Goal: Communication & Community: Answer question/provide support

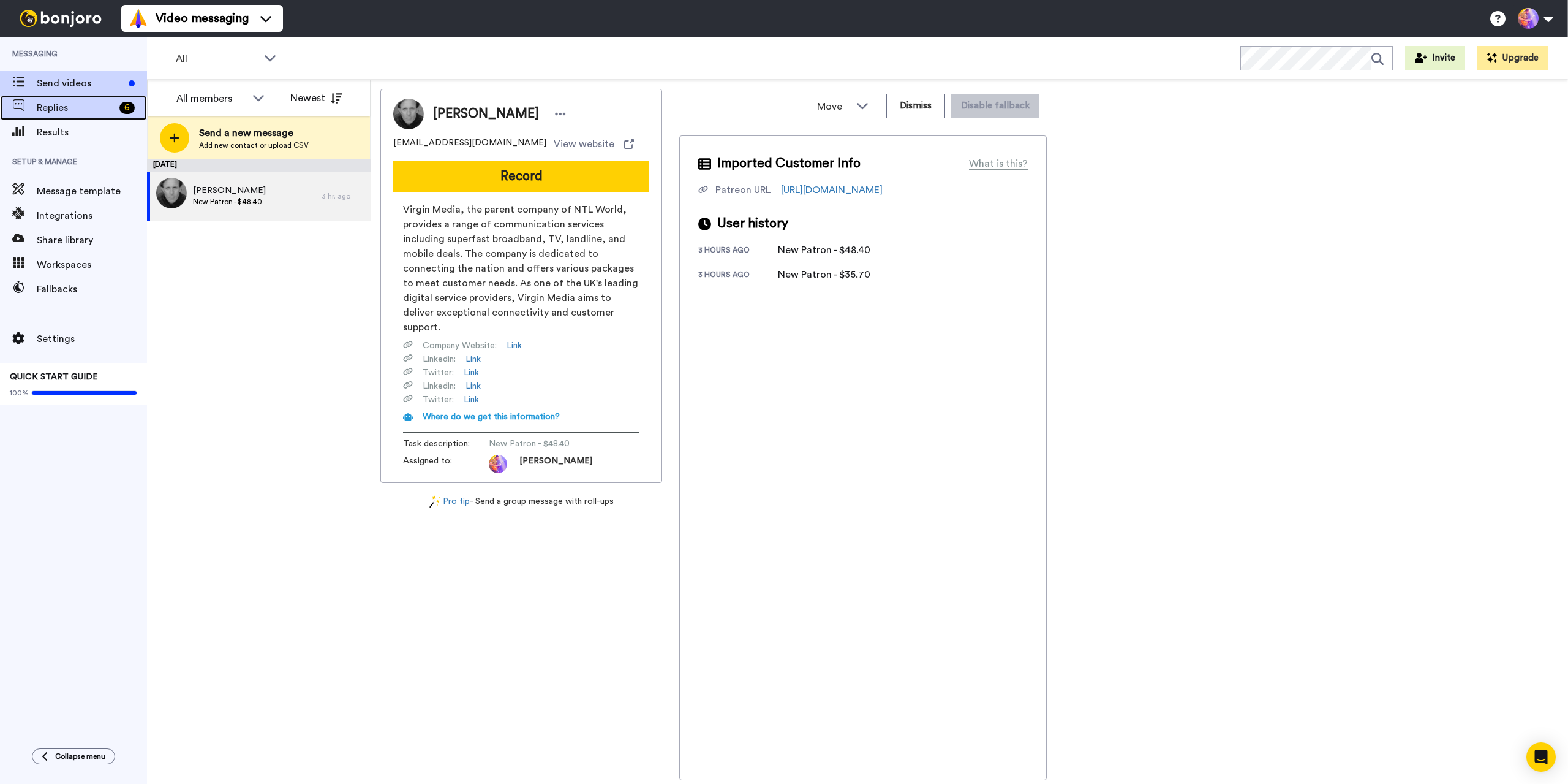
click at [80, 115] on span "Replies" at bounding box center [76, 108] width 78 height 15
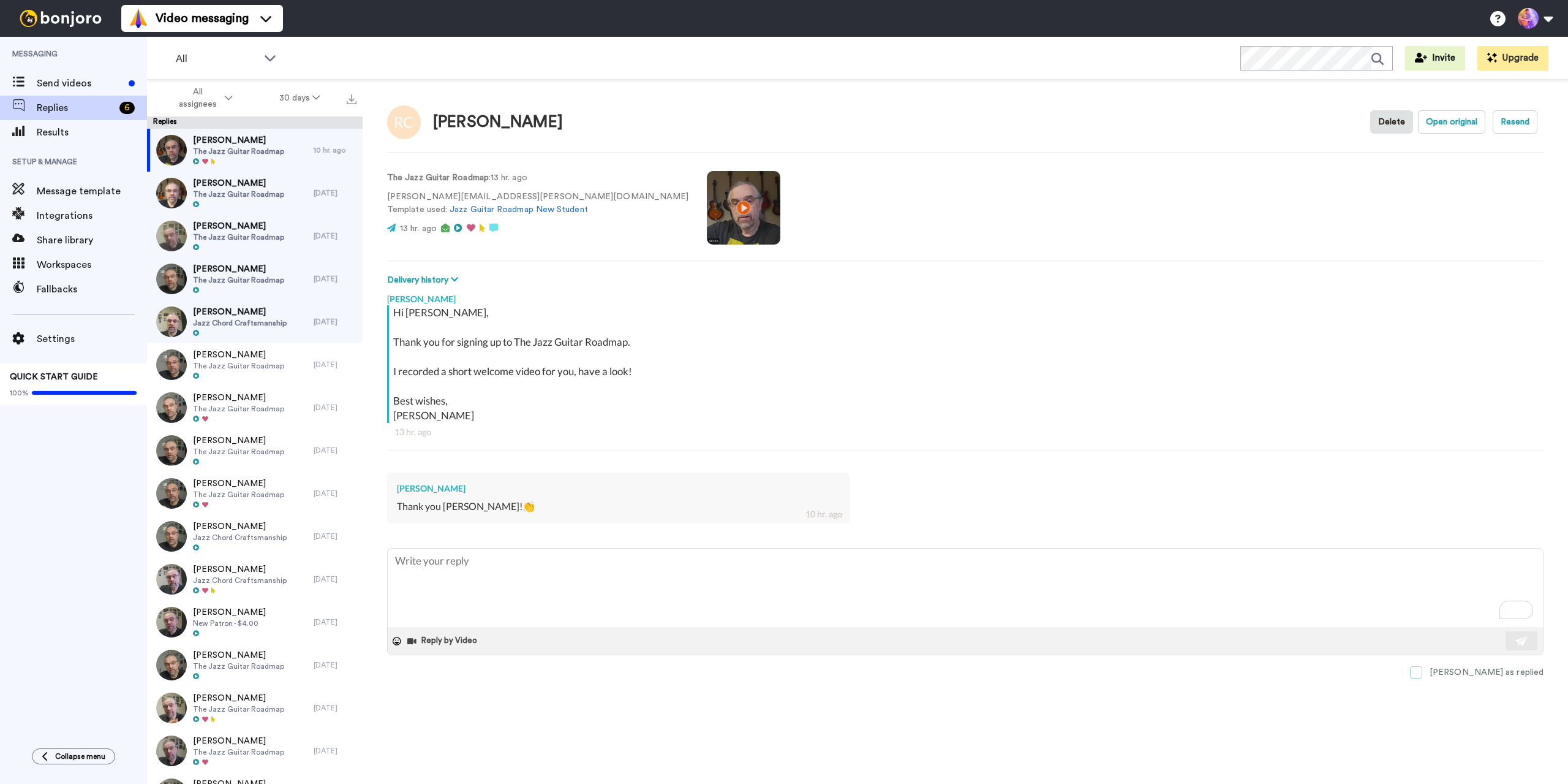
click at [1423, 675] on span at bounding box center [1416, 672] width 12 height 12
click at [526, 580] on textarea "To enrich screen reader interactions, please activate Accessibility in Grammarl…" at bounding box center [965, 588] width 1156 height 78
type textarea "x"
type textarea "S"
type textarea "x"
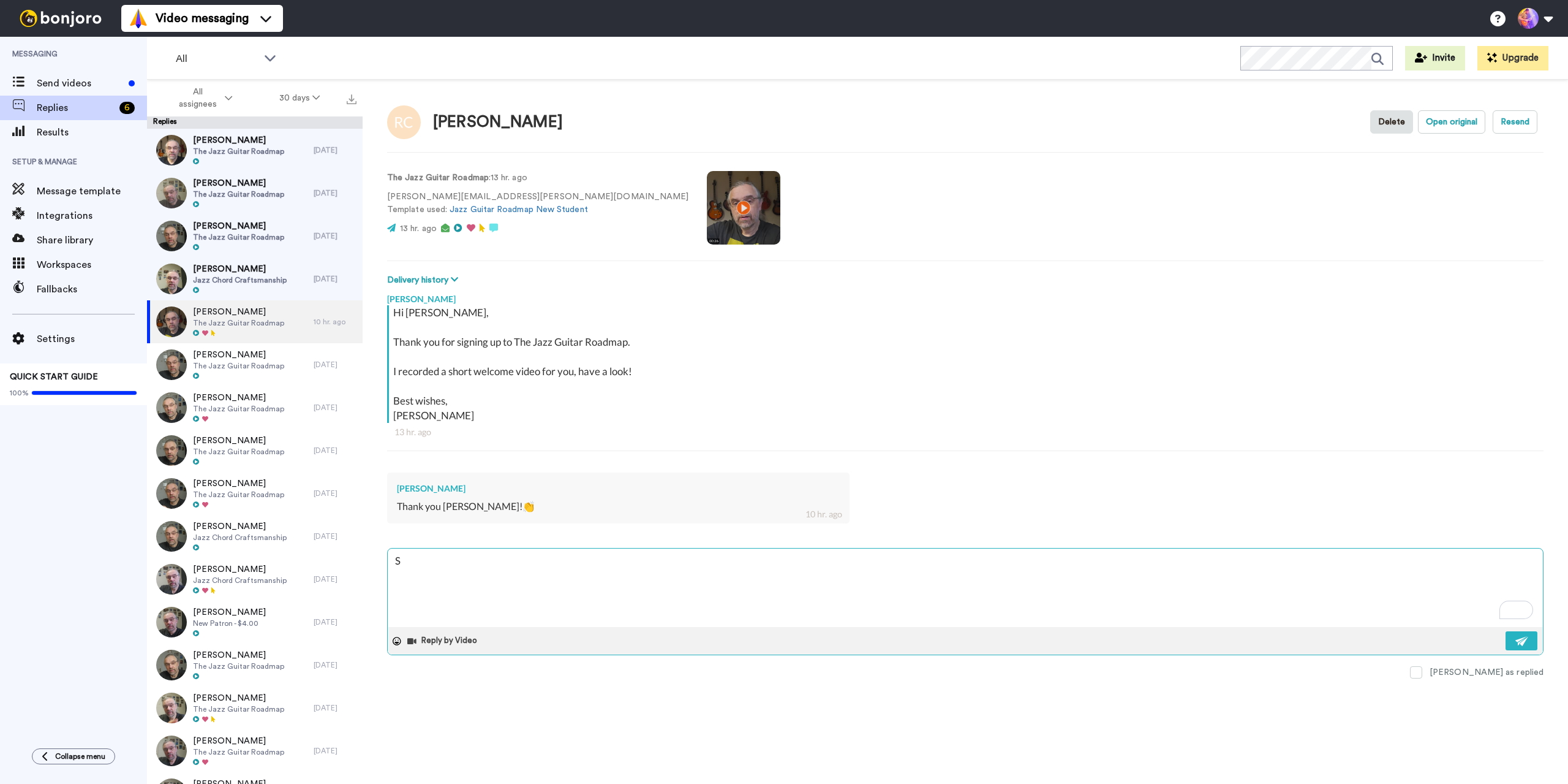
type textarea "Se"
type textarea "x"
type textarea "See"
type textarea "x"
type textarea "See"
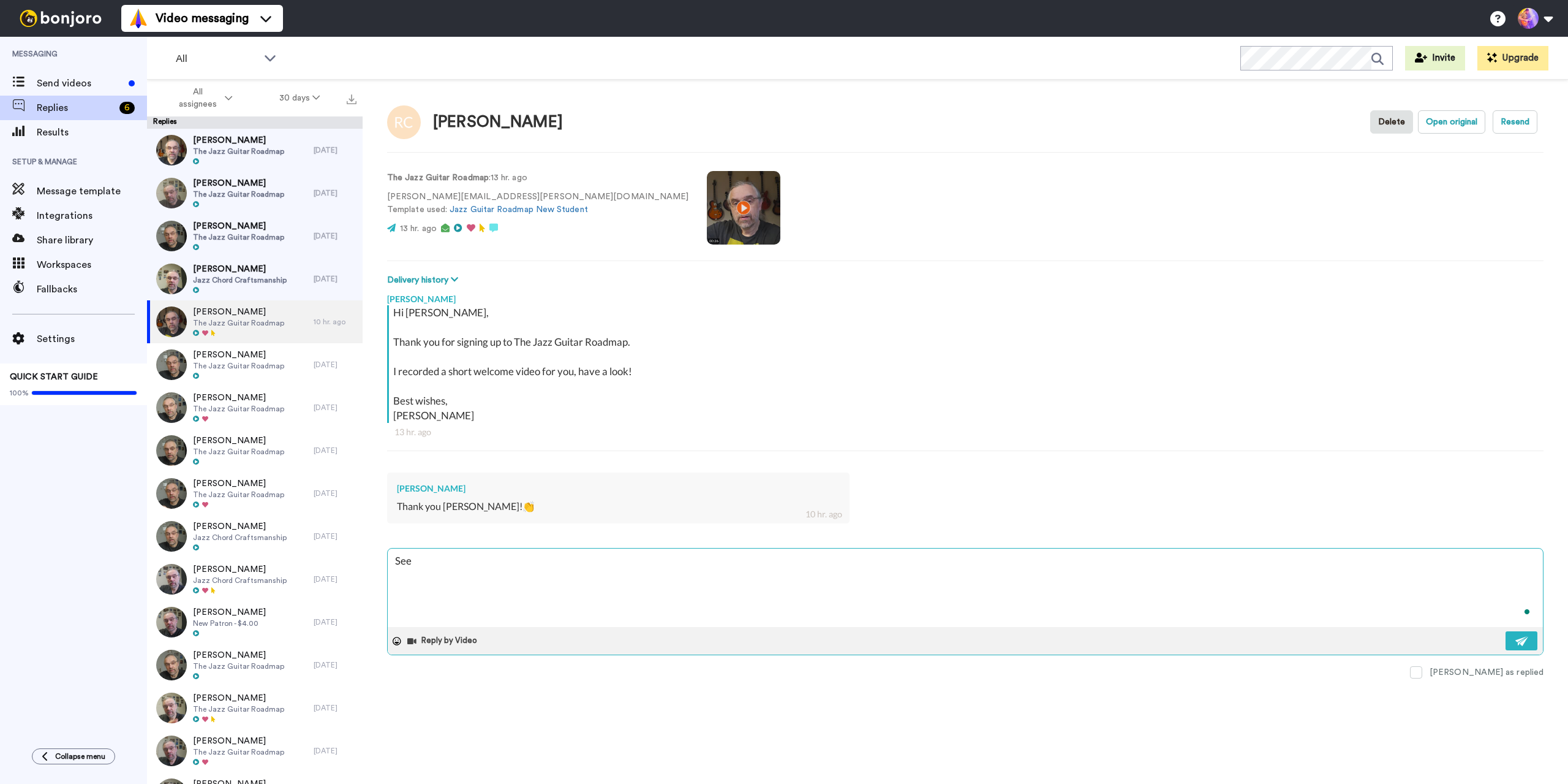
type textarea "x"
type textarea "See y"
type textarea "x"
type textarea "See yo"
type textarea "x"
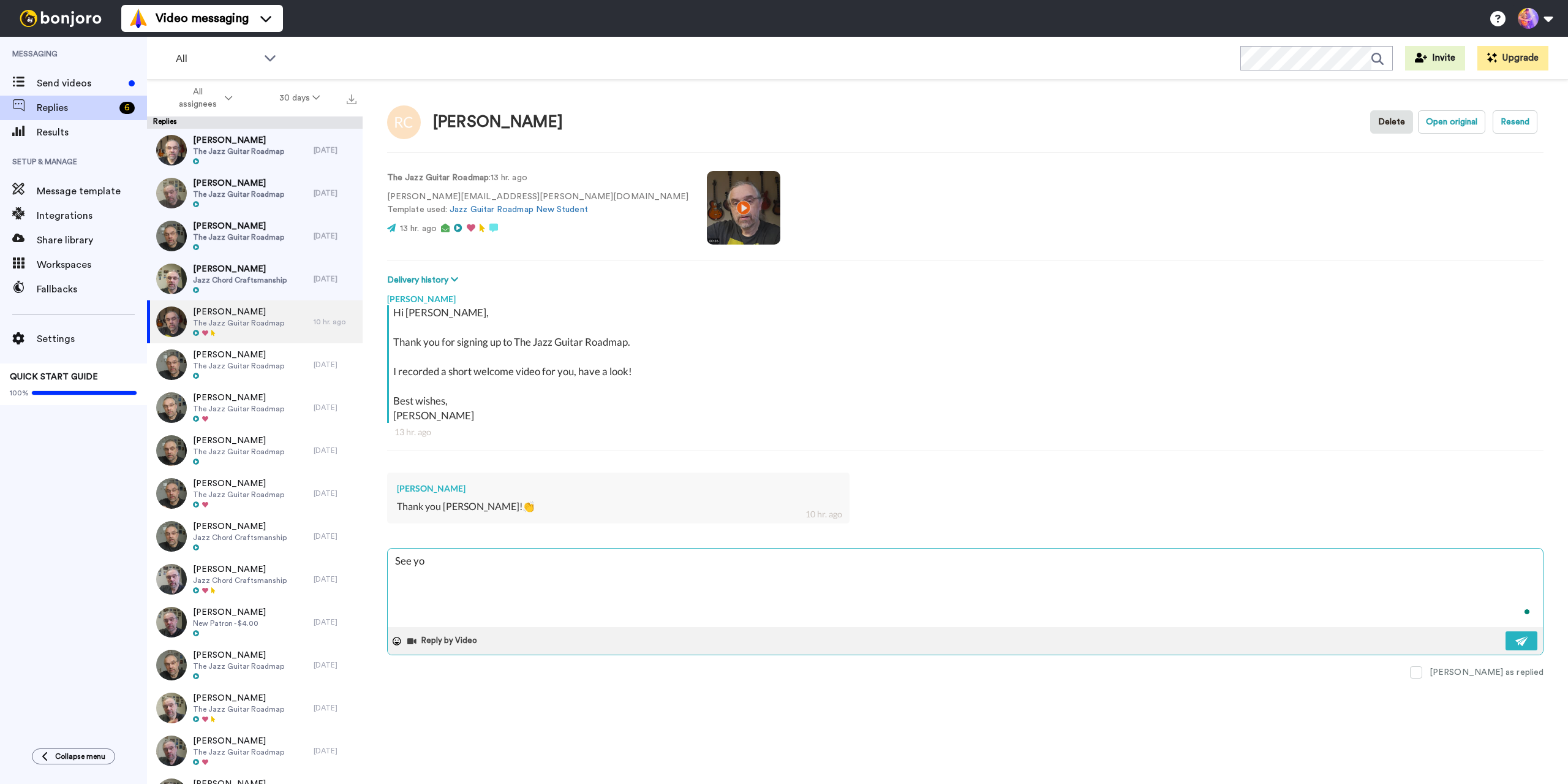
type textarea "See you"
type textarea "x"
type textarea "See you"
type textarea "x"
type textarea "See you i"
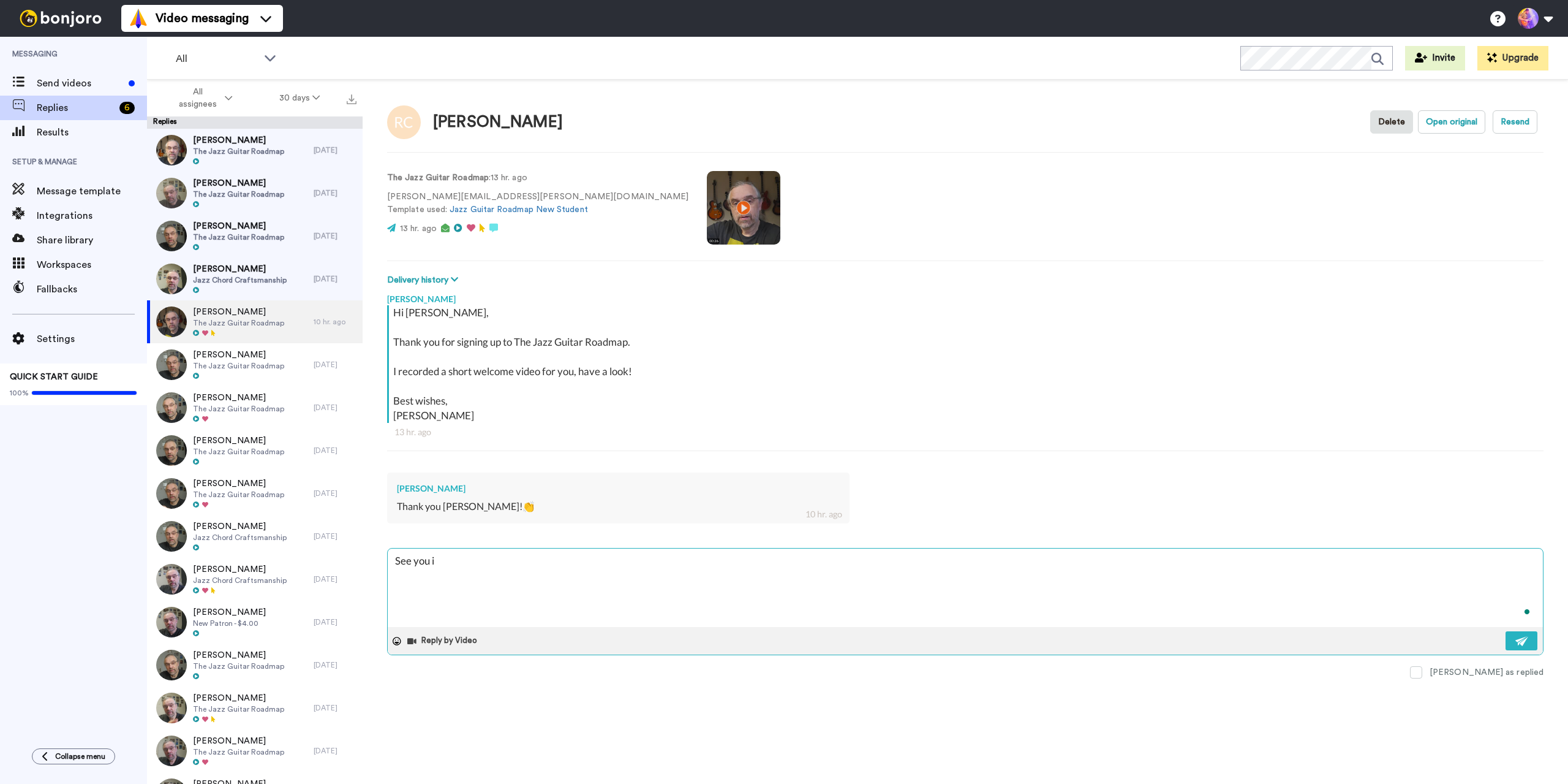
type textarea "x"
type textarea "See you in"
type textarea "x"
type textarea "See you in"
type textarea "x"
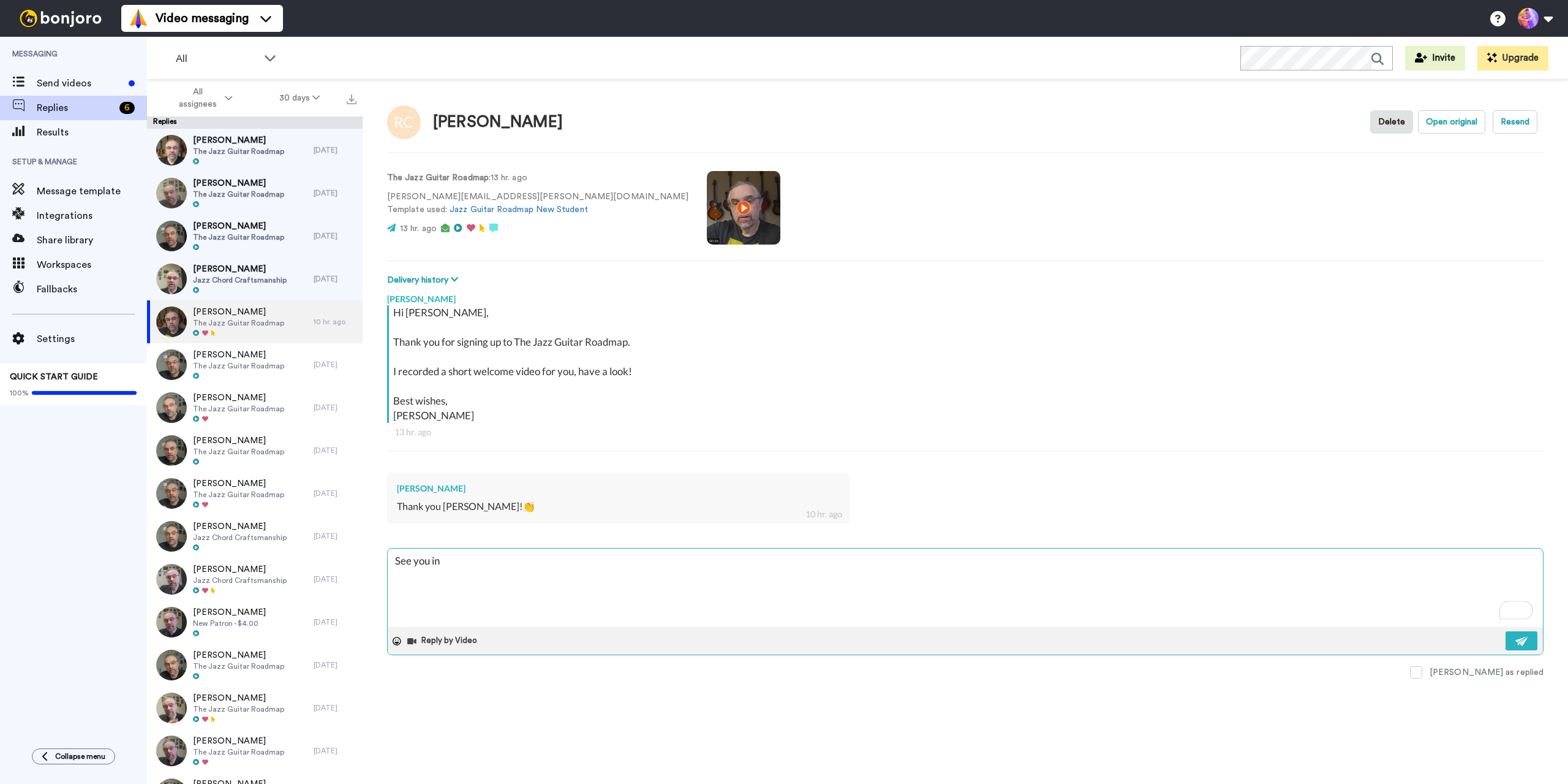
type textarea "See you in h"
type textarea "x"
type textarea "See you in"
type textarea "x"
type textarea "See you in t"
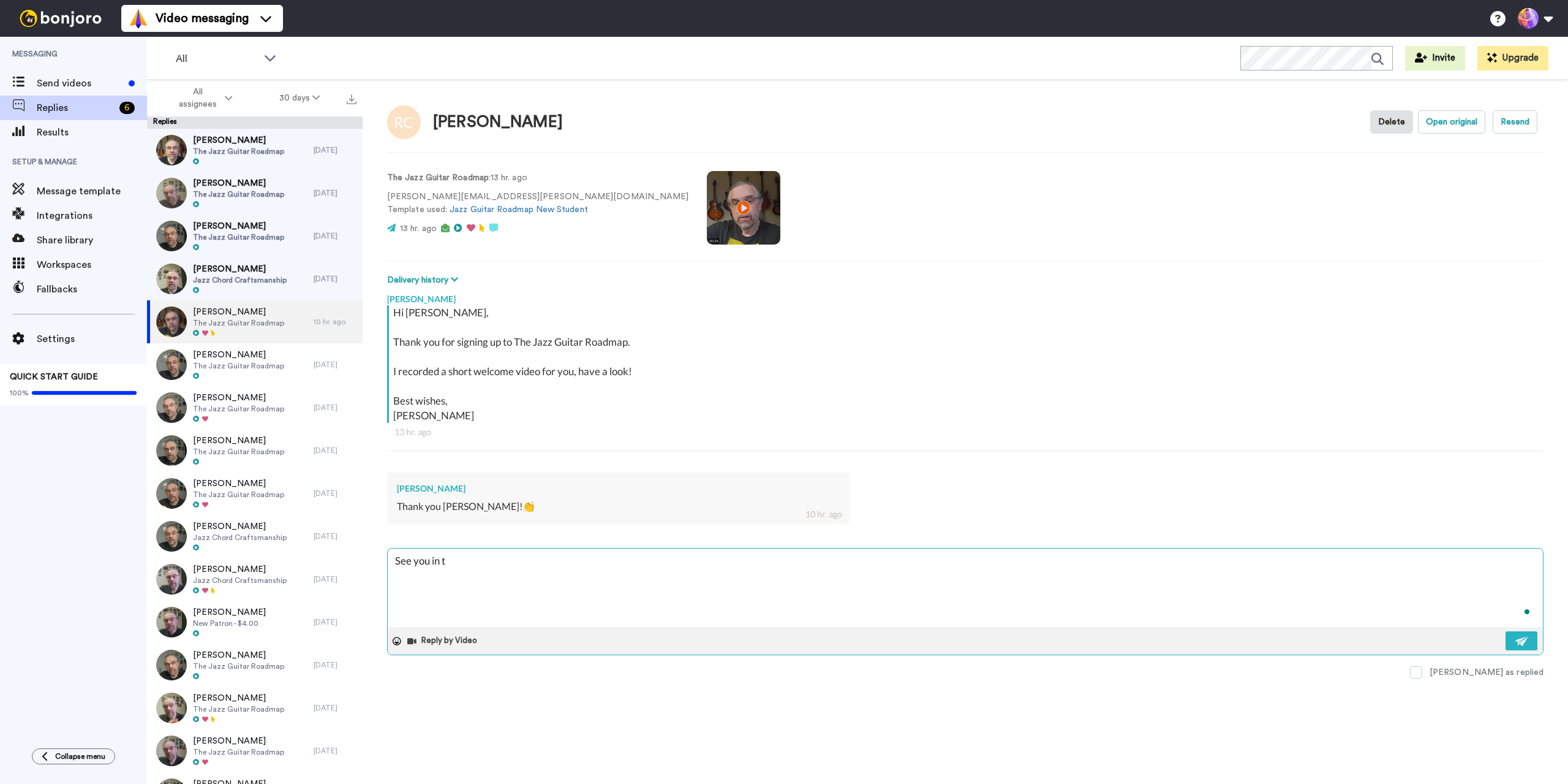
type textarea "x"
type textarea "See you in th"
type textarea "x"
type textarea "See you in the"
type textarea "x"
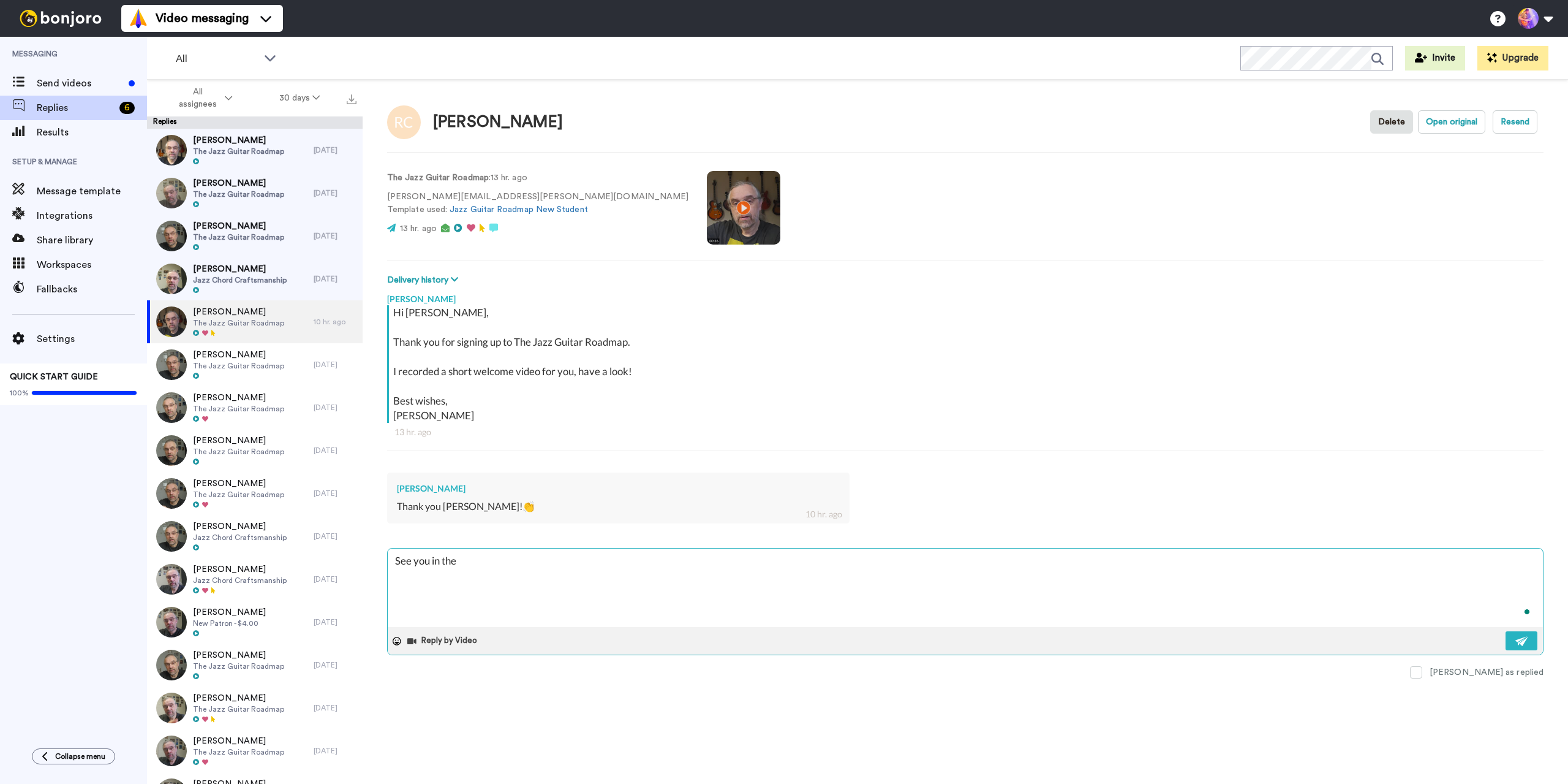
type textarea "See you in ther"
type textarea "x"
type textarea "See you in there"
type textarea "x"
type textarea "See you in there"
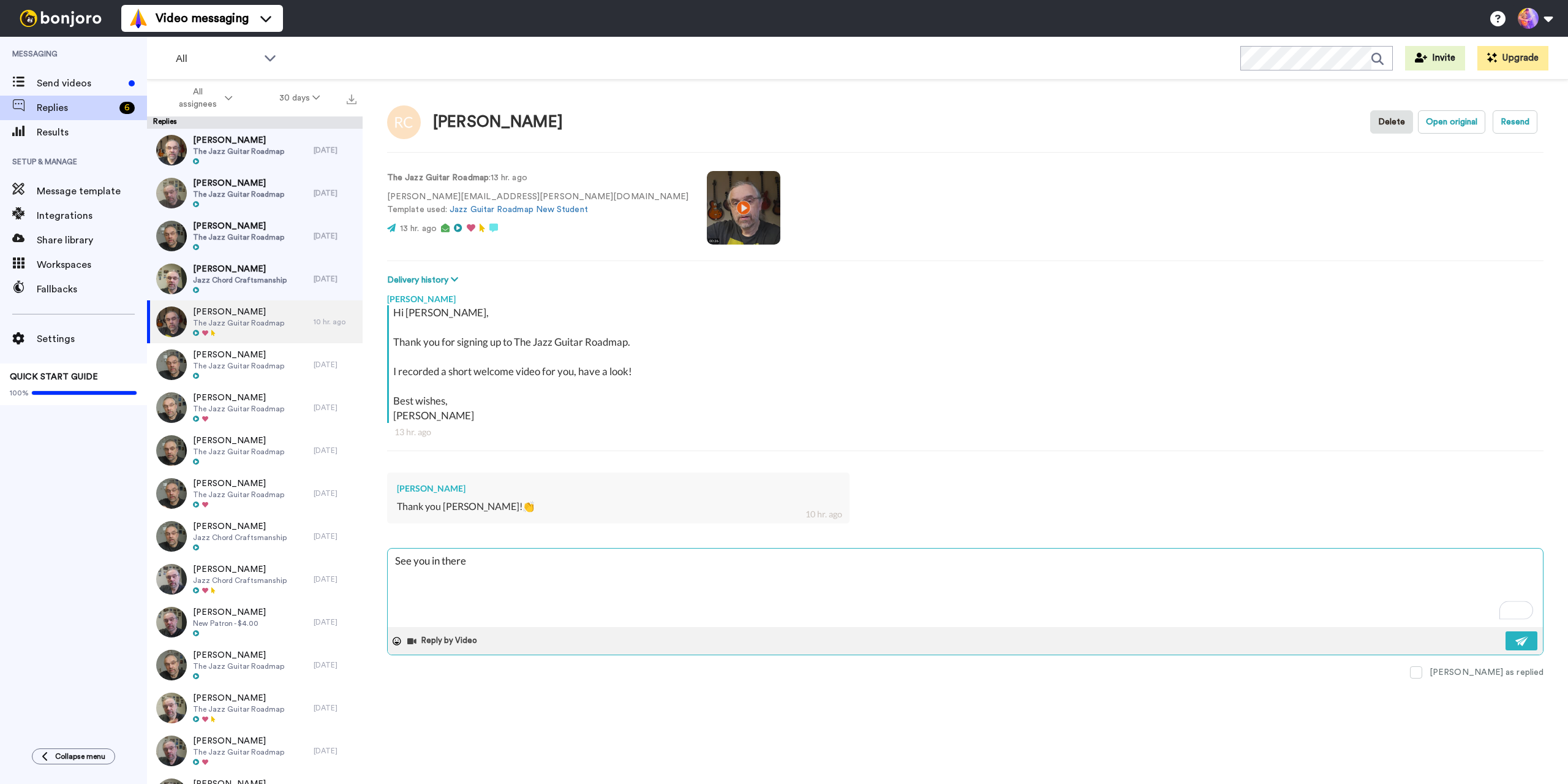
type textarea "x"
type textarea "See you in there 🙂"
type textarea "x"
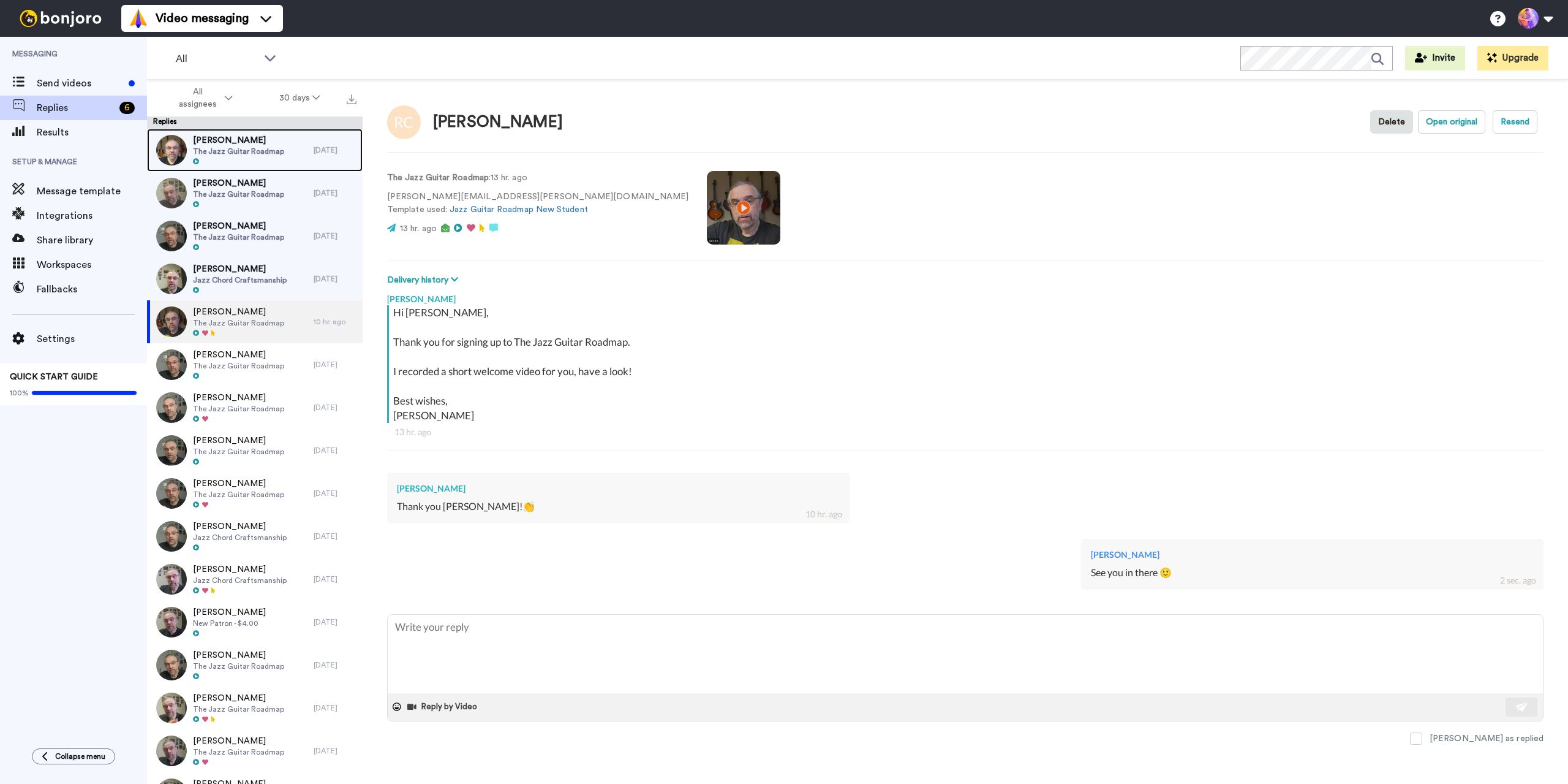
click at [259, 149] on span "The Jazz Guitar Roadmap" at bounding box center [238, 152] width 92 height 10
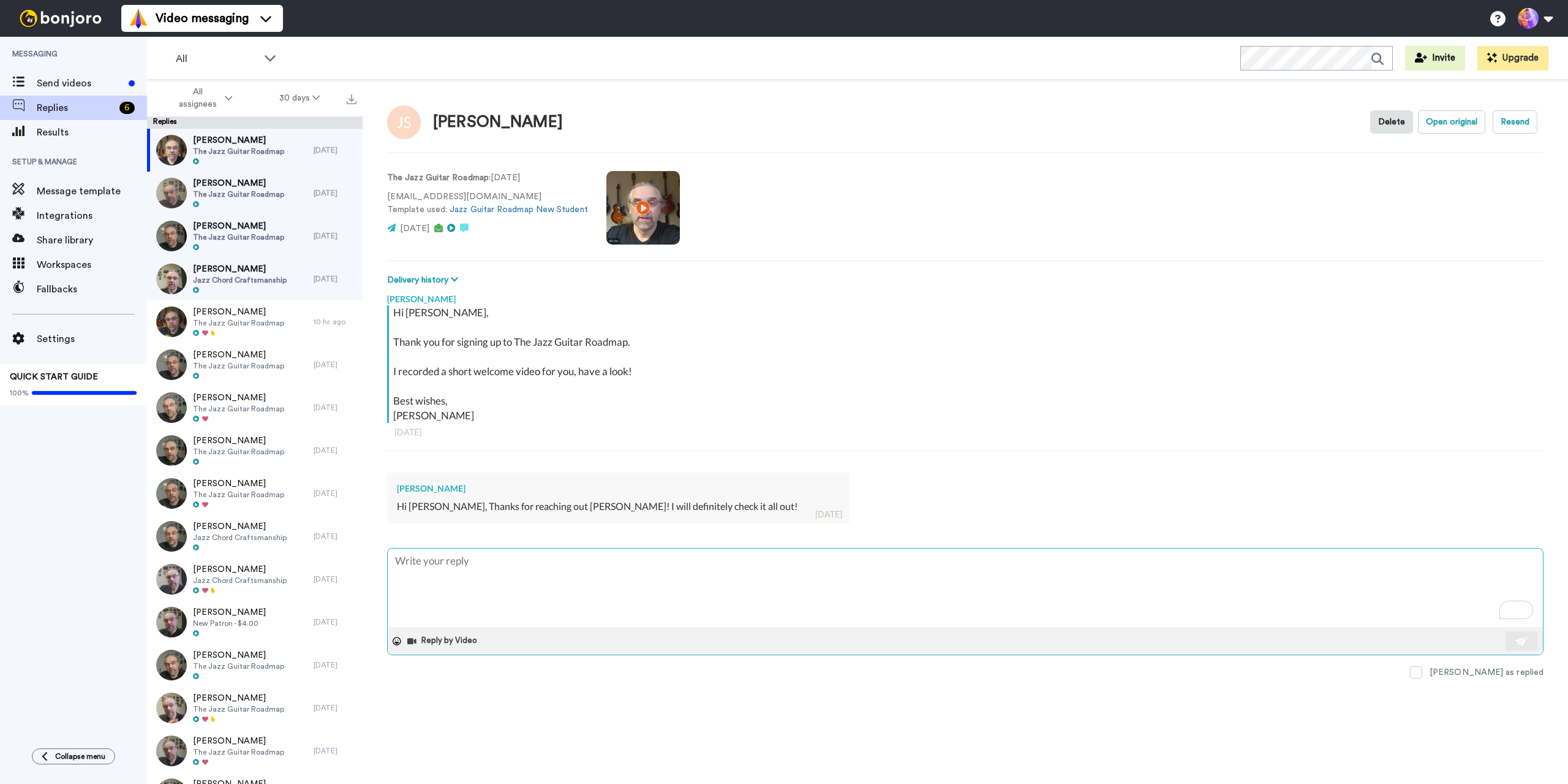
click at [506, 574] on textarea "To enrich screen reader interactions, please activate Accessibility in Grammarl…" at bounding box center [965, 588] width 1156 height 78
type textarea "x"
type textarea "See you in there 🙂"
type textarea "x"
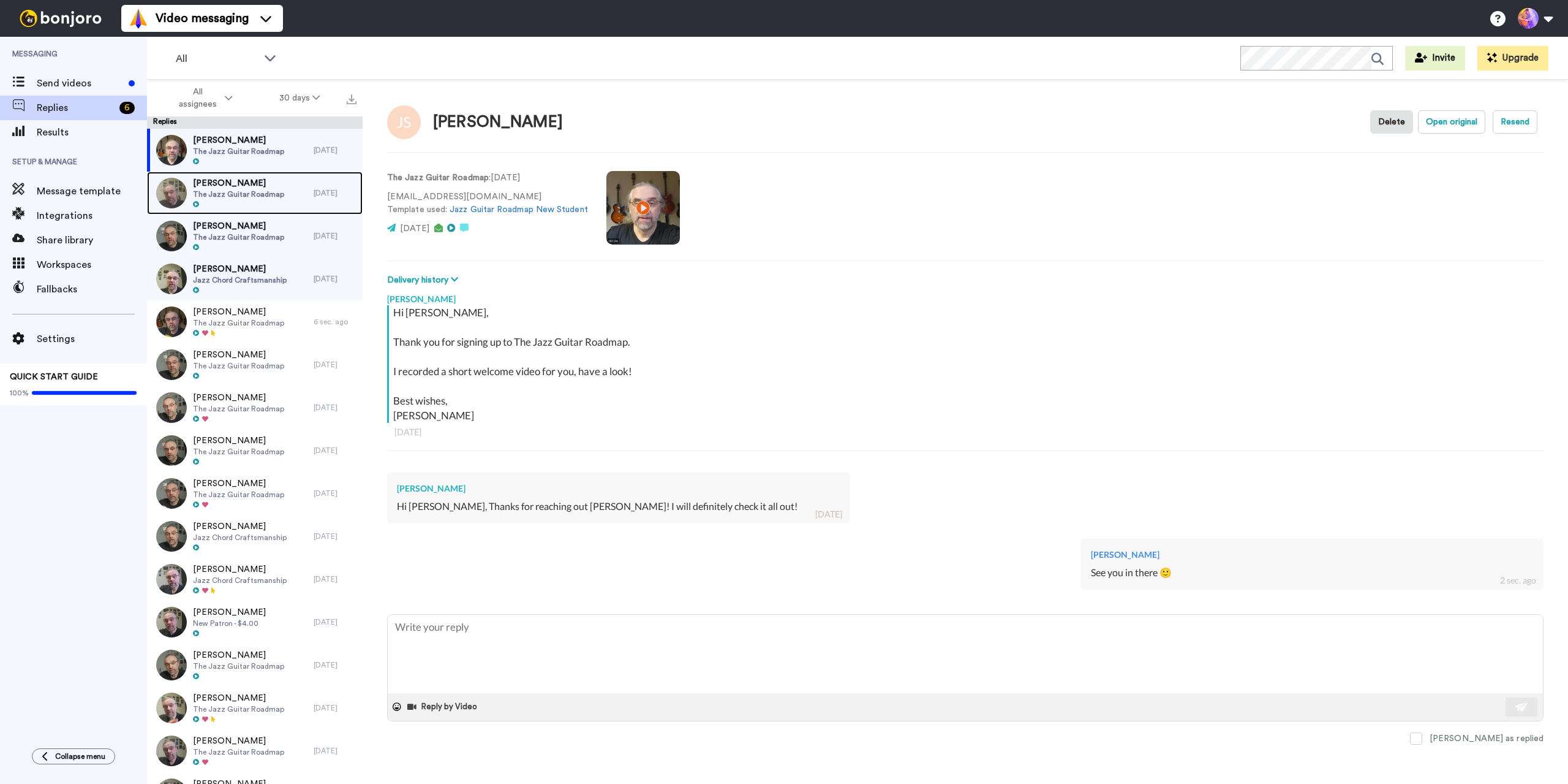
click at [276, 186] on span "Giorgi Nikolaishvili" at bounding box center [238, 183] width 92 height 12
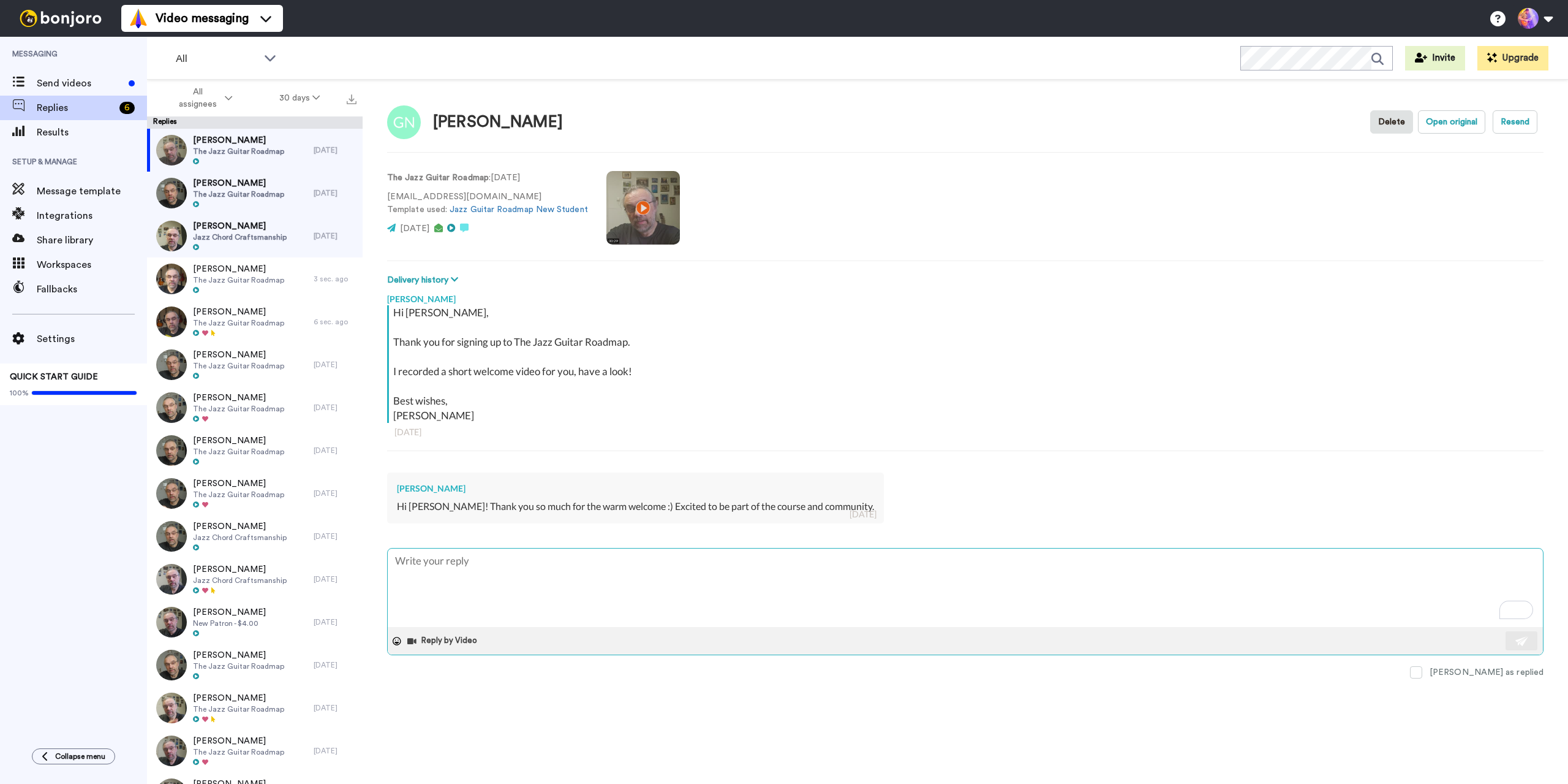
click at [550, 585] on textarea "To enrich screen reader interactions, please activate Accessibility in Grammarl…" at bounding box center [965, 588] width 1156 height 78
type textarea "x"
type textarea "See you in there 🙂"
type textarea "x"
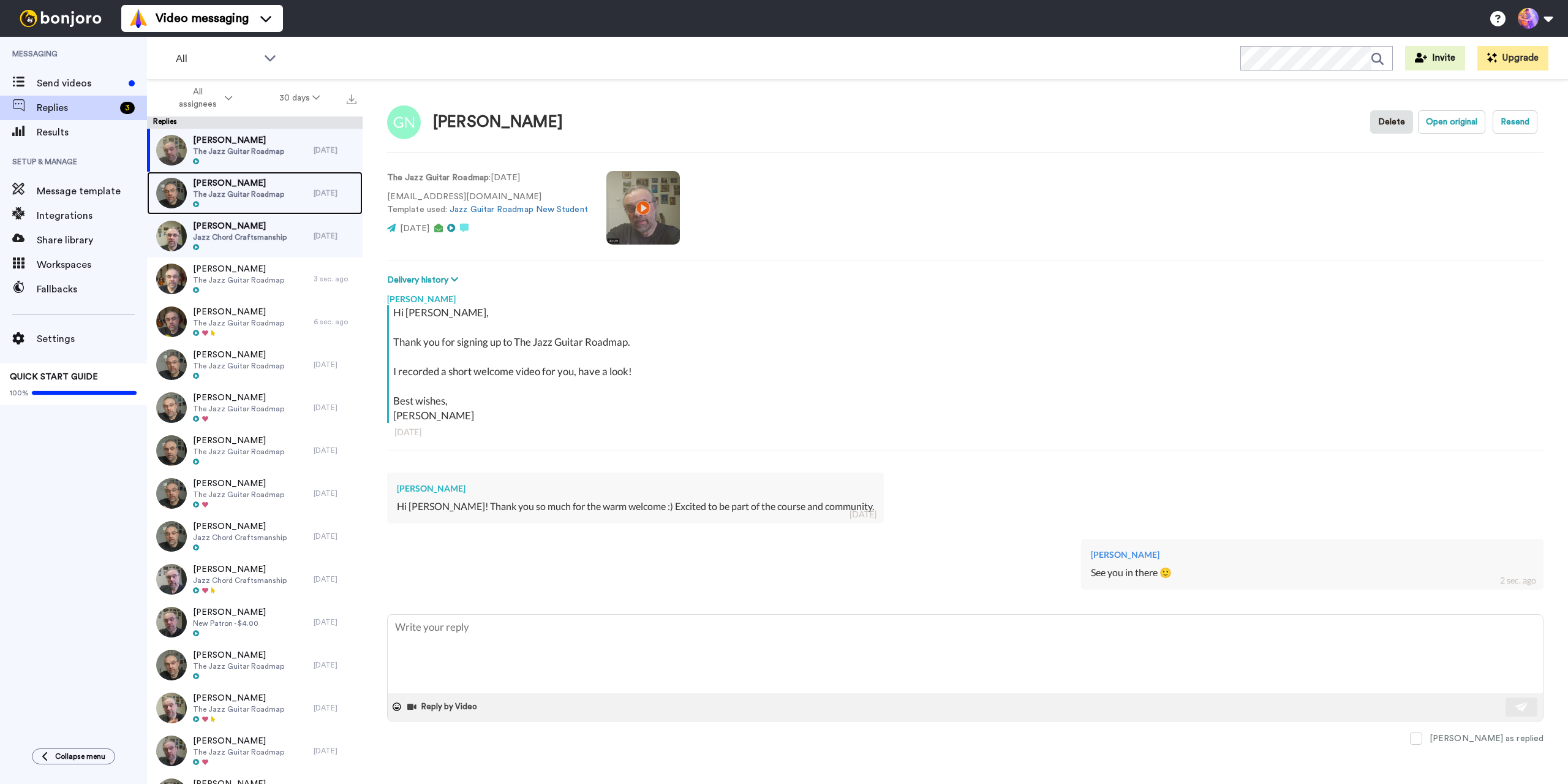
click at [251, 184] on span "Shaun Ashton" at bounding box center [238, 183] width 92 height 12
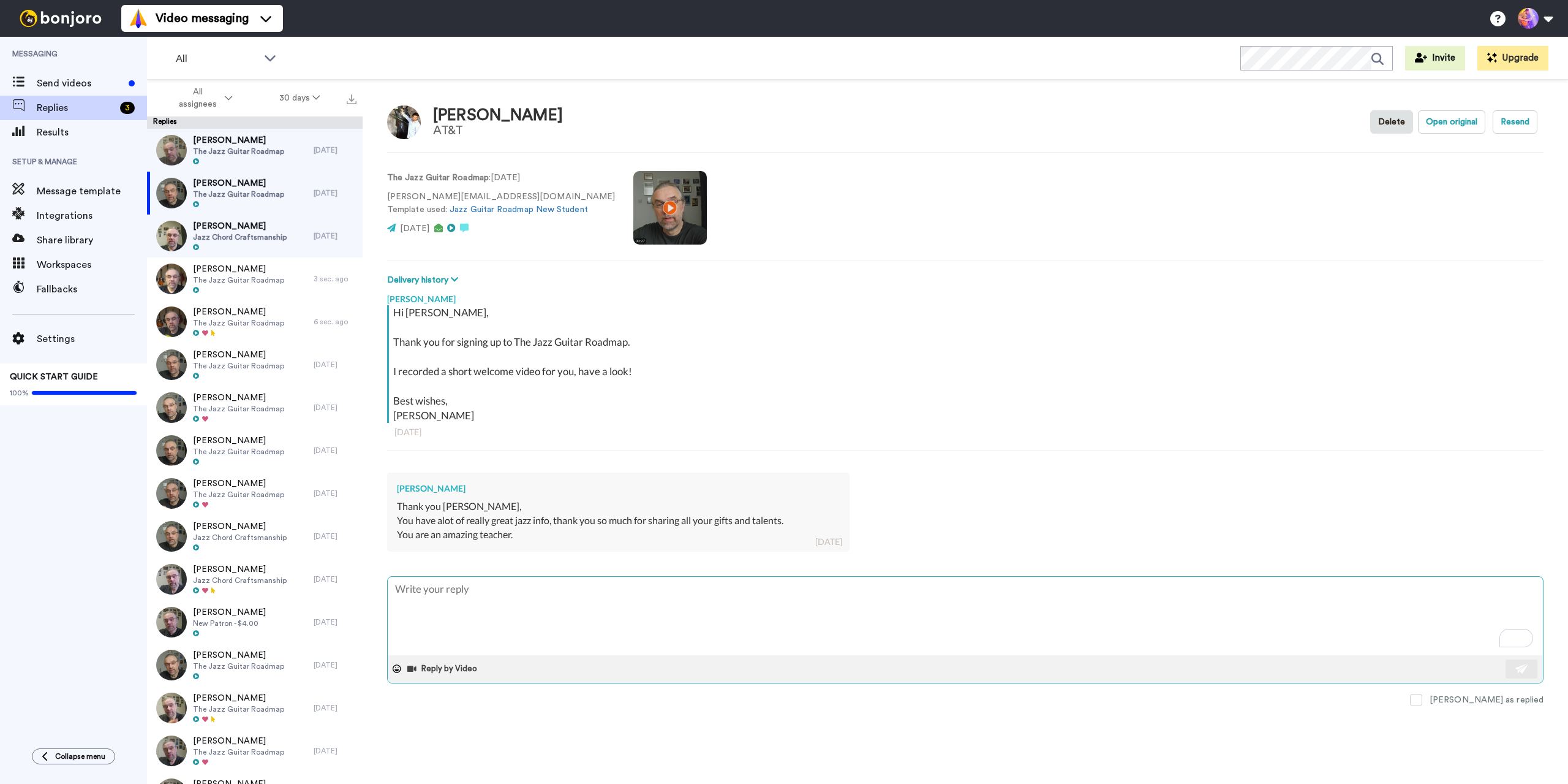
click at [516, 612] on textarea "To enrich screen reader interactions, please activate Accessibility in Grammarl…" at bounding box center [965, 616] width 1156 height 78
type textarea "x"
type textarea "See you in there 🙂"
click at [1530, 666] on button at bounding box center [1522, 668] width 32 height 19
type textarea "x"
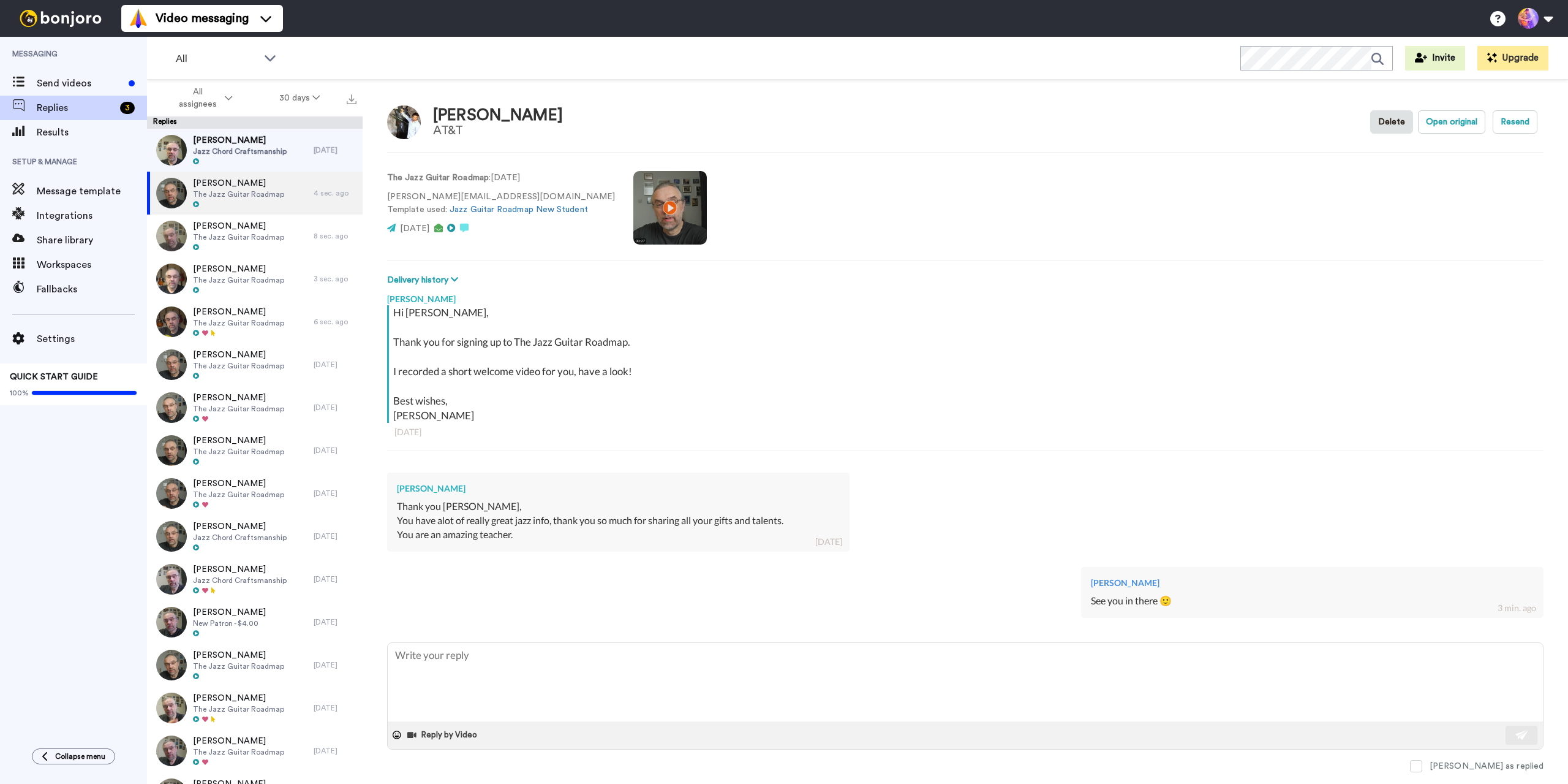
type textarea "x"
